Goal: Use online tool/utility: Use online tool/utility

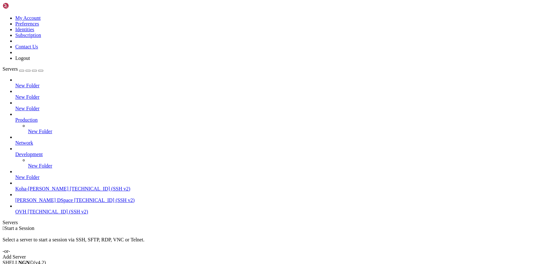
click at [34, 203] on span "[PERSON_NAME] DSpace" at bounding box center [44, 199] width 58 height 5
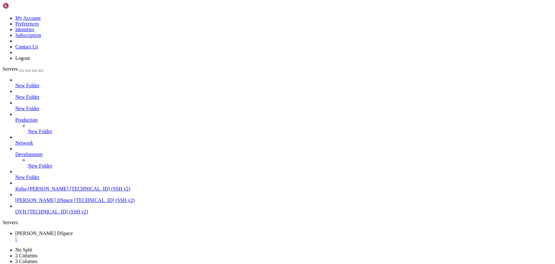
scroll to position [38, 0]
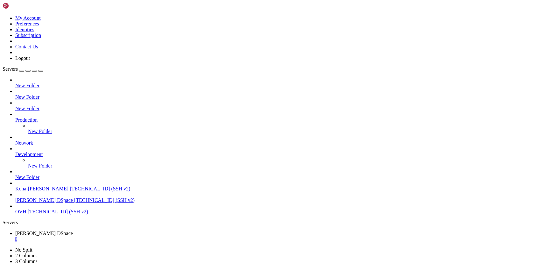
scroll to position [65, 0]
drag, startPoint x: 141, startPoint y: 475, endPoint x: 88, endPoint y: 466, distance: 54.6
drag, startPoint x: 175, startPoint y: 503, endPoint x: 74, endPoint y: 487, distance: 102.5
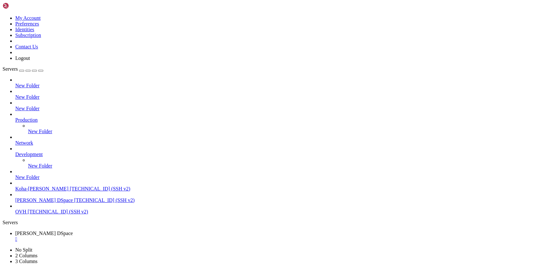
drag, startPoint x: 48, startPoint y: 561, endPoint x: 98, endPoint y: 560, distance: 50.3
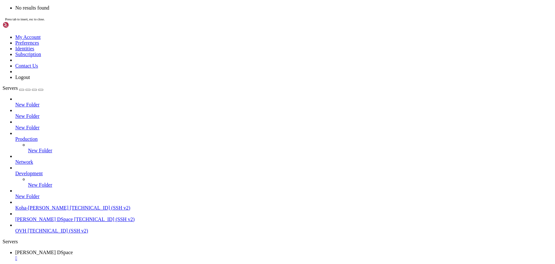
drag, startPoint x: 256, startPoint y: 578, endPoint x: 230, endPoint y: 572, distance: 25.7
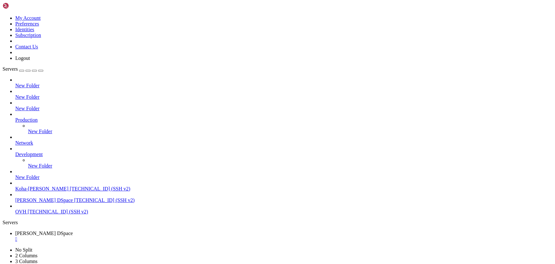
scroll to position [97, 0]
drag, startPoint x: 154, startPoint y: 481, endPoint x: 97, endPoint y: 471, distance: 58.1
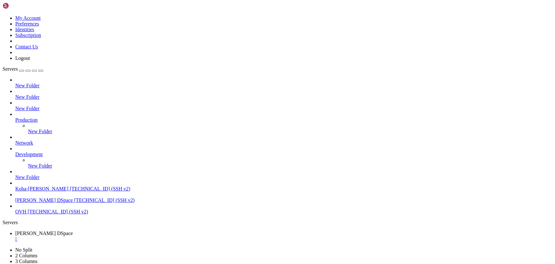
scroll to position [189, 0]
